Goal: Task Accomplishment & Management: Manage account settings

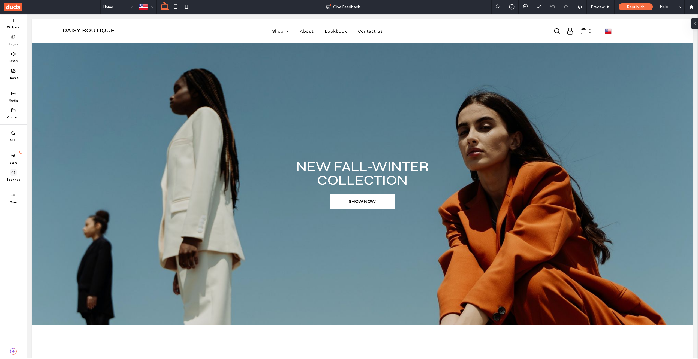
click at [15, 174] on icon at bounding box center [13, 172] width 4 height 4
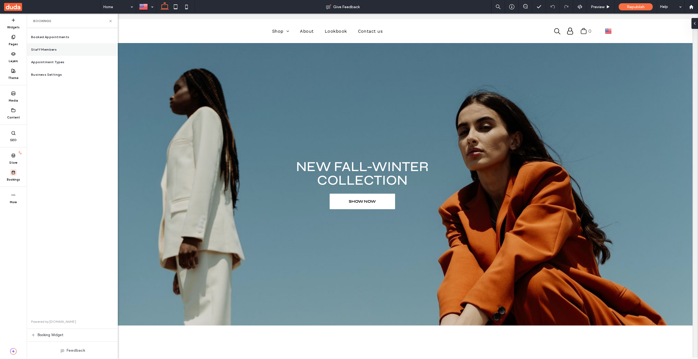
click at [56, 49] on div "Staff Members" at bounding box center [72, 49] width 91 height 13
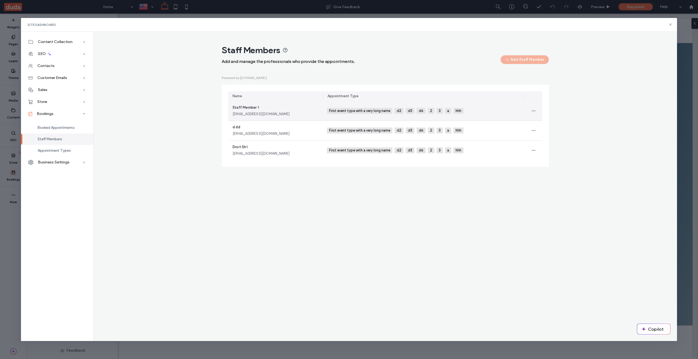
click at [284, 110] on div "Staff Member 1 staffmember1@example.com" at bounding box center [275, 111] width 86 height 12
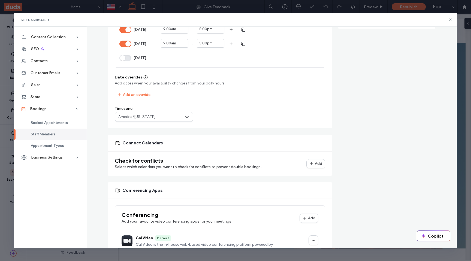
scroll to position [197, 0]
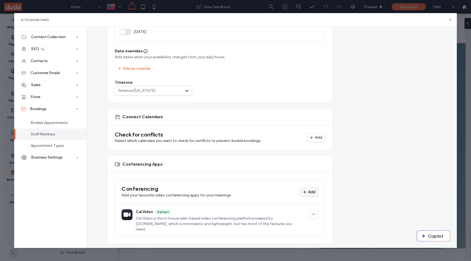
click at [0, 0] on div "Add" at bounding box center [0, 0] width 0 height 0
click at [358, 144] on div "Staff member details Connect a client so they can set their properties and view…" at bounding box center [386, 69] width 97 height 347
